Goal: Find specific page/section: Find specific page/section

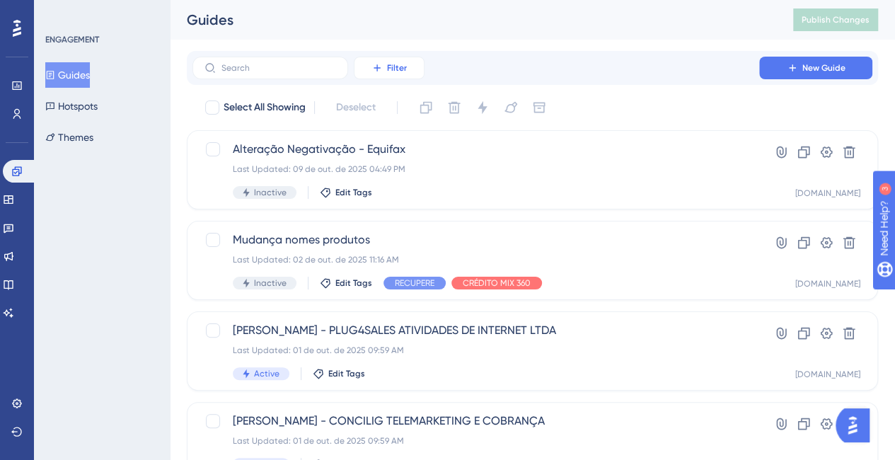
click at [393, 66] on span "Filter" at bounding box center [397, 67] width 20 height 11
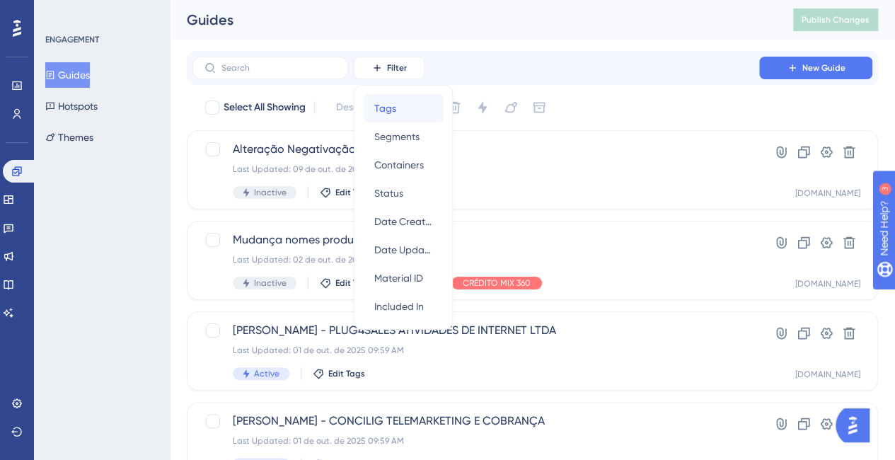
click at [413, 112] on div "Tags Tags" at bounding box center [403, 108] width 58 height 28
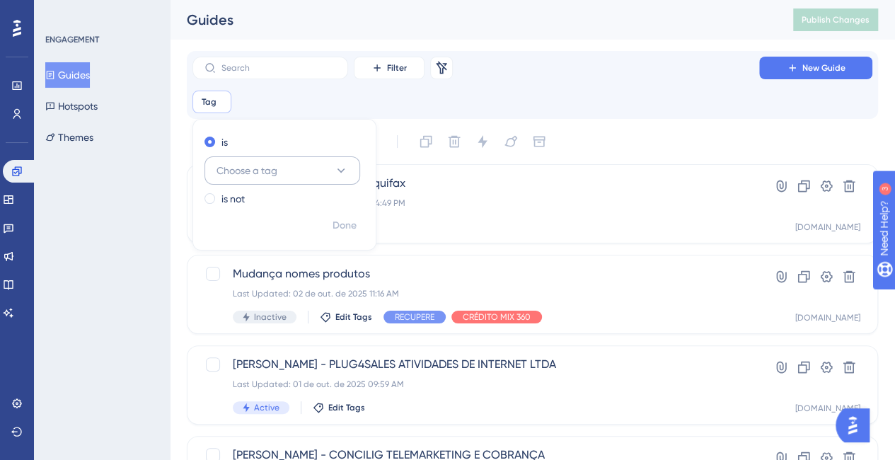
click at [300, 170] on button "Choose a tag" at bounding box center [282, 170] width 156 height 28
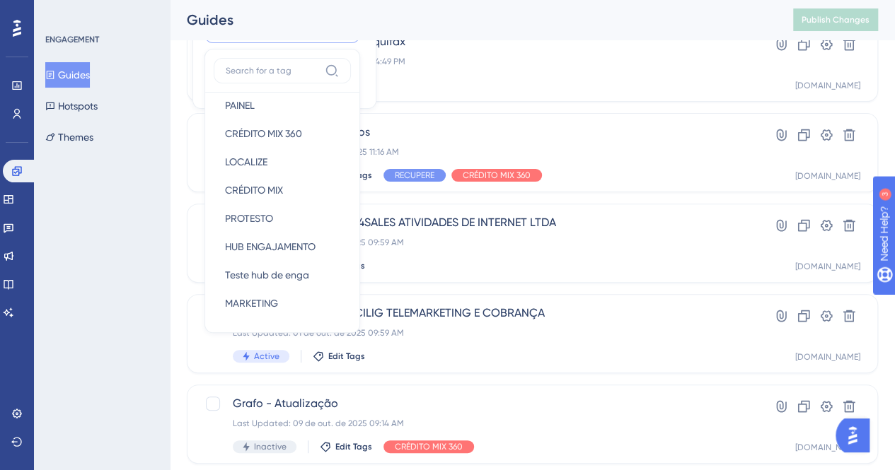
scroll to position [181, 0]
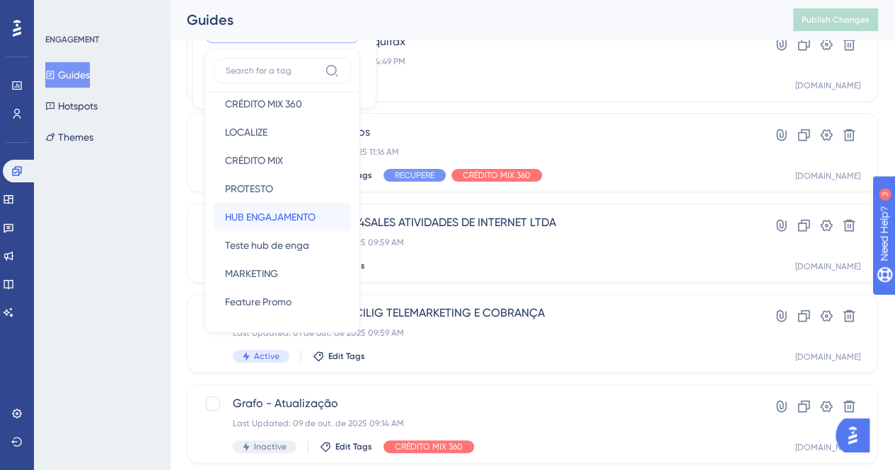
click at [311, 209] on span "HUB ENGAJAMENTO" at bounding box center [270, 217] width 91 height 17
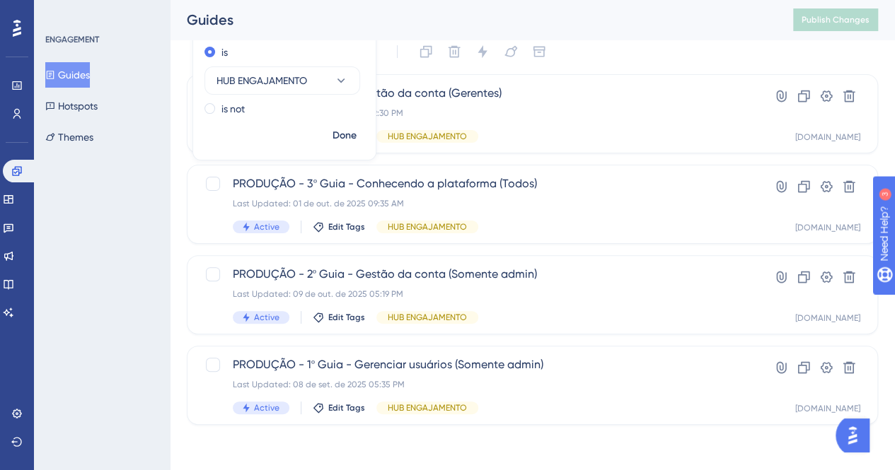
scroll to position [89, 0]
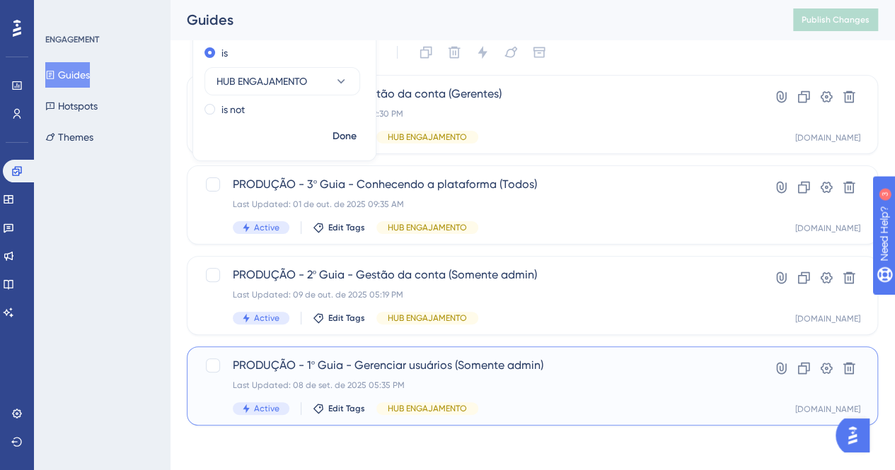
click at [536, 393] on div "PRODUÇÃO - 1º Guia - Gerenciar usuários (Somente admin) Last Updated: 08 de set…" at bounding box center [476, 386] width 486 height 58
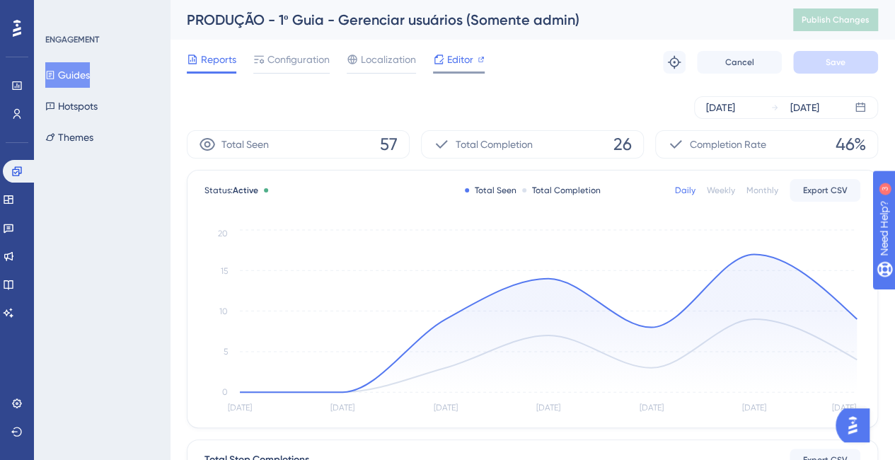
click at [454, 59] on span "Editor" at bounding box center [460, 59] width 26 height 17
